Goal: Information Seeking & Learning: Learn about a topic

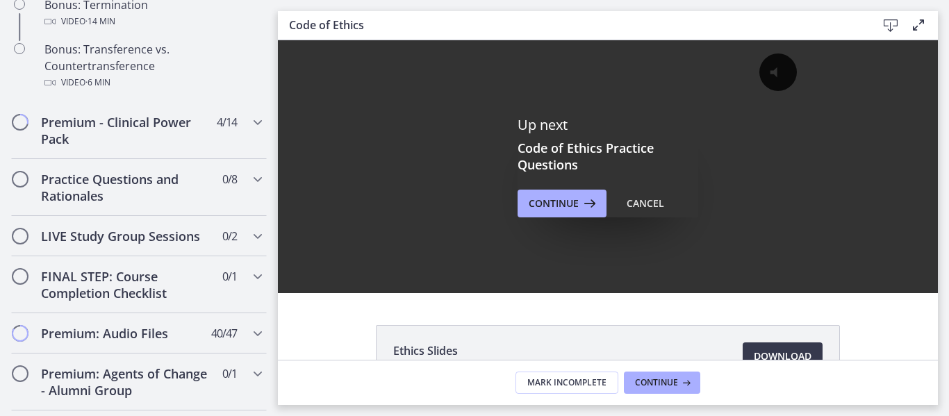
scroll to position [979, 0]
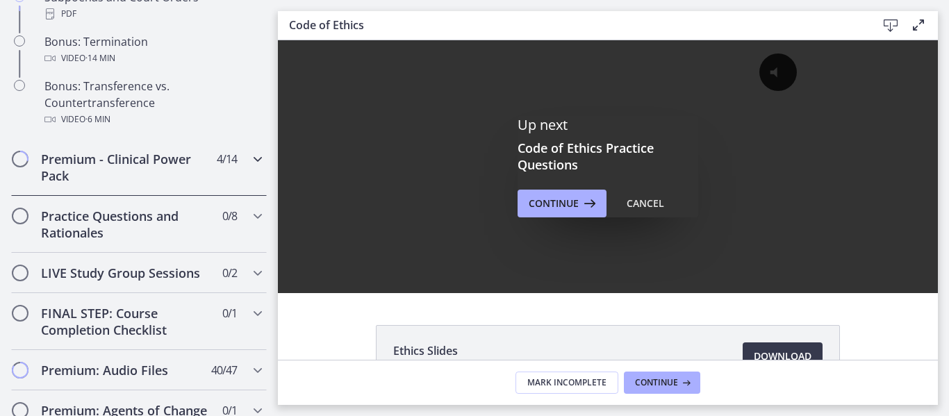
click at [160, 184] on h2 "Premium - Clinical Power Pack" at bounding box center [126, 167] width 170 height 33
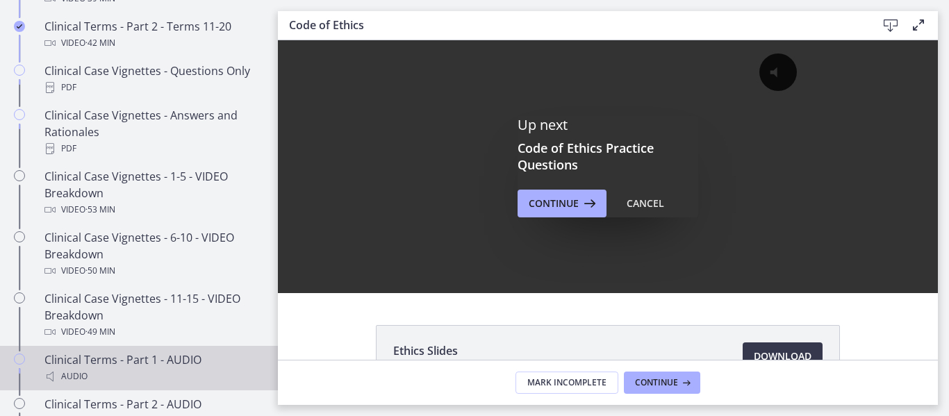
scroll to position [857, 0]
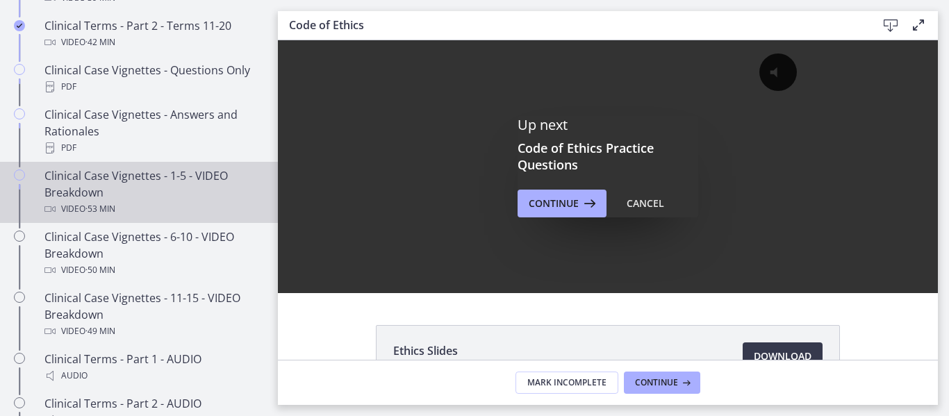
click at [203, 205] on div "Clinical Case Vignettes - 1-5 - VIDEO Breakdown Video · 53 min" at bounding box center [152, 192] width 217 height 50
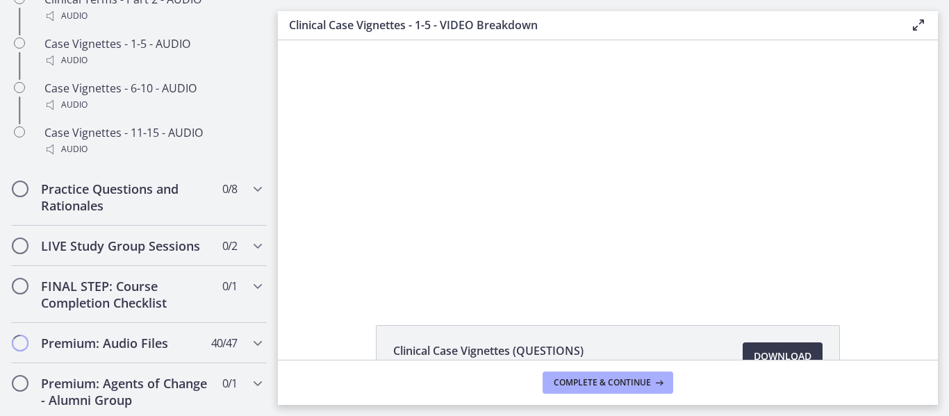
scroll to position [1262, 0]
click at [156, 311] on h2 "FINAL STEP: Course Completion Checklist" at bounding box center [126, 293] width 170 height 33
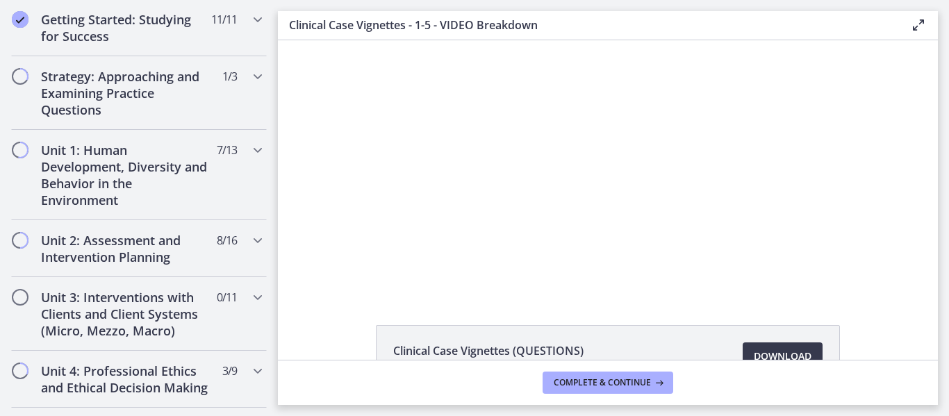
scroll to position [266, 0]
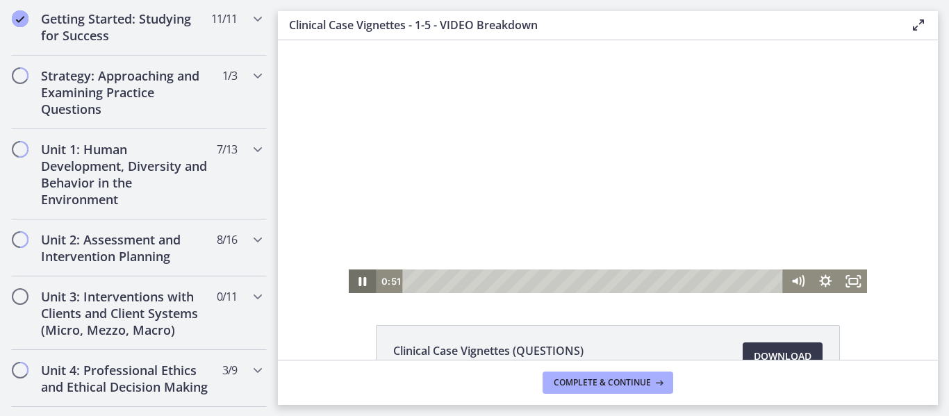
click at [357, 283] on icon "Pause" at bounding box center [363, 282] width 28 height 24
